Goal: Transaction & Acquisition: Purchase product/service

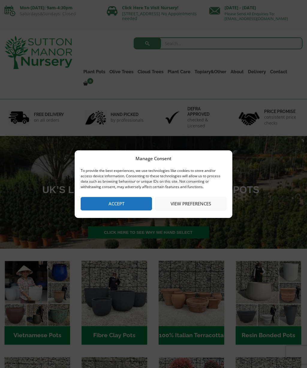
click at [140, 199] on button "Accept" at bounding box center [116, 203] width 71 height 13
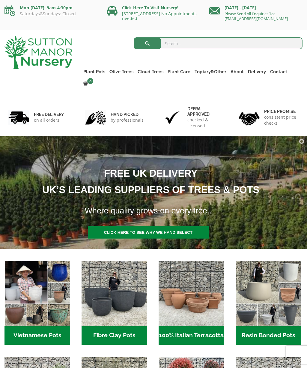
click at [134, 295] on img "Visit product category Fibre Clay Pots" at bounding box center [114, 294] width 66 height 66
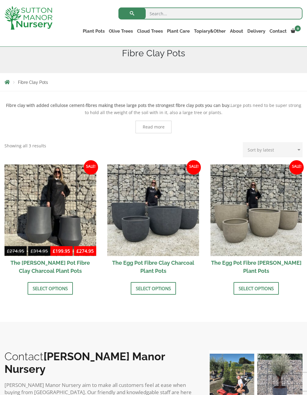
scroll to position [85, 0]
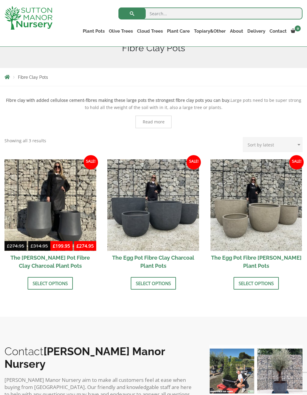
click at [163, 280] on link "Select options" at bounding box center [153, 283] width 45 height 13
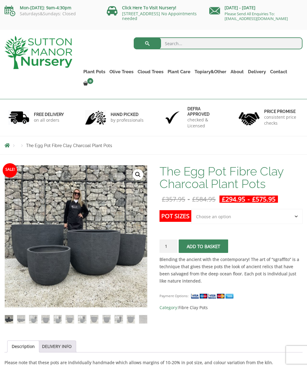
click at [224, 209] on select "Choose an option Click here to buy the 5th To Largest Pot In The Picture Click …" at bounding box center [246, 216] width 111 height 15
select select "Click here to buy the 3rd To Largest Pot In The Picture"
